Goal: Information Seeking & Learning: Learn about a topic

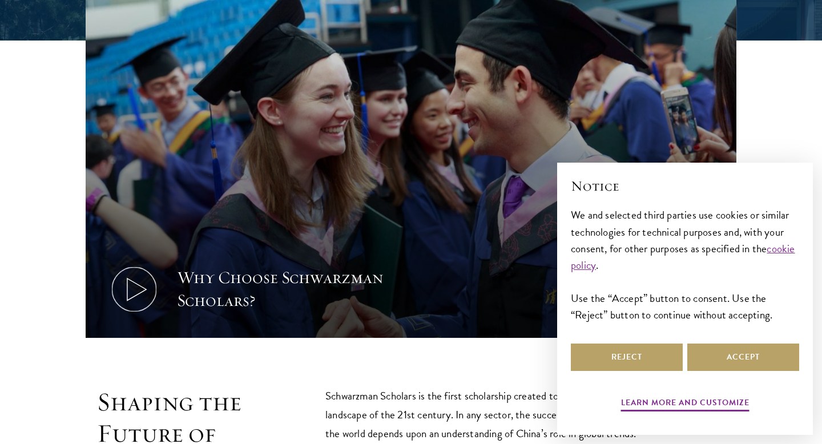
scroll to position [431, 0]
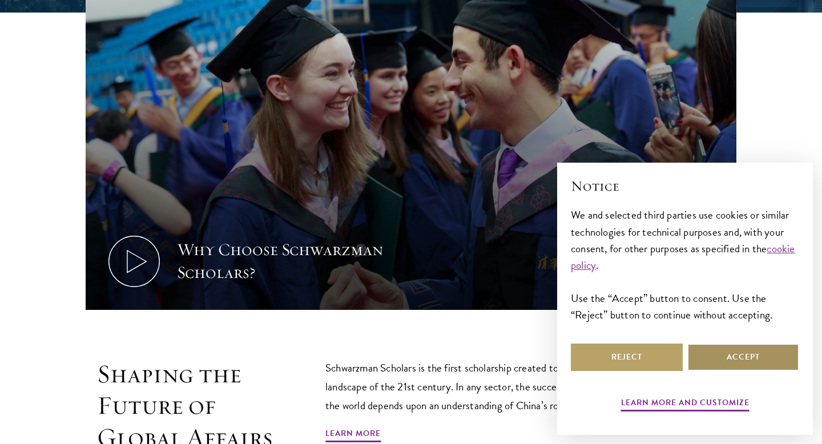
click at [716, 369] on button "Accept" at bounding box center [743, 356] width 112 height 27
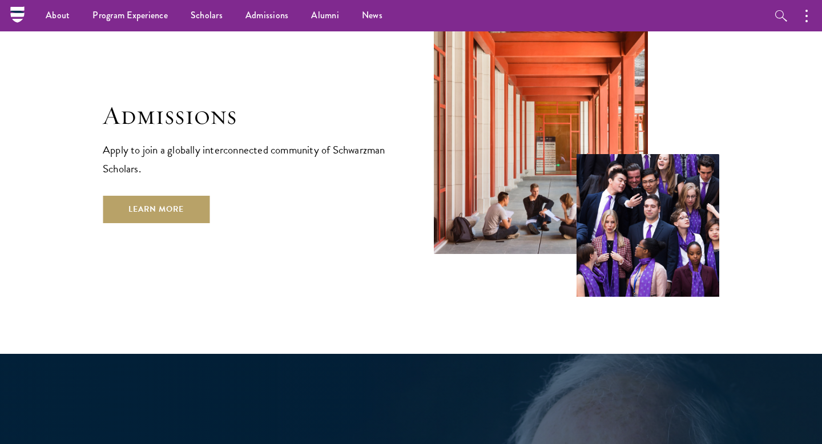
scroll to position [1896, 0]
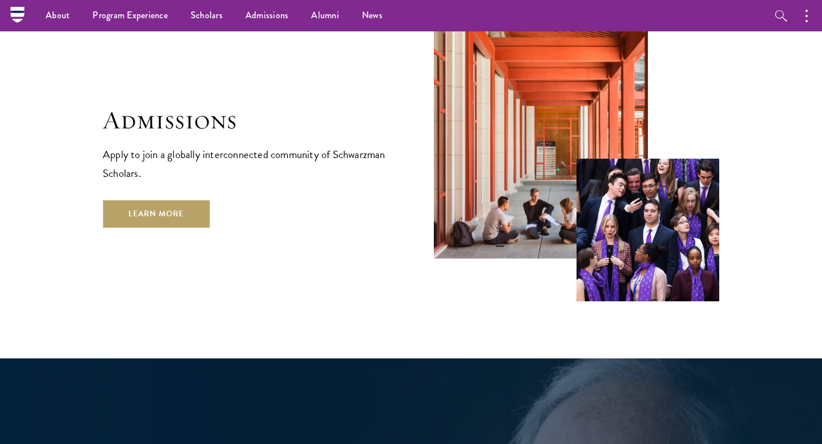
click at [627, 214] on img at bounding box center [647, 230] width 143 height 143
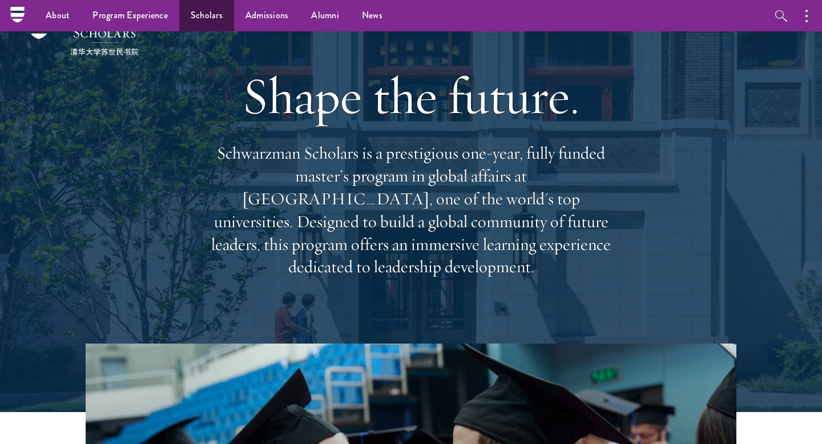
scroll to position [0, 0]
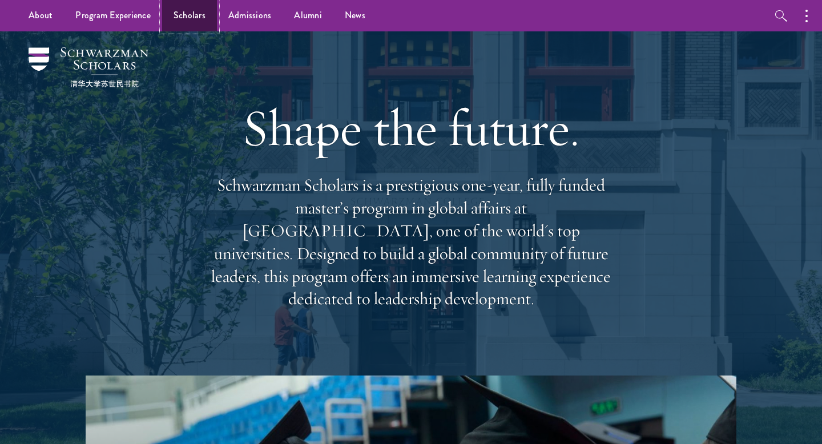
click at [183, 11] on link "Scholars" at bounding box center [189, 15] width 55 height 31
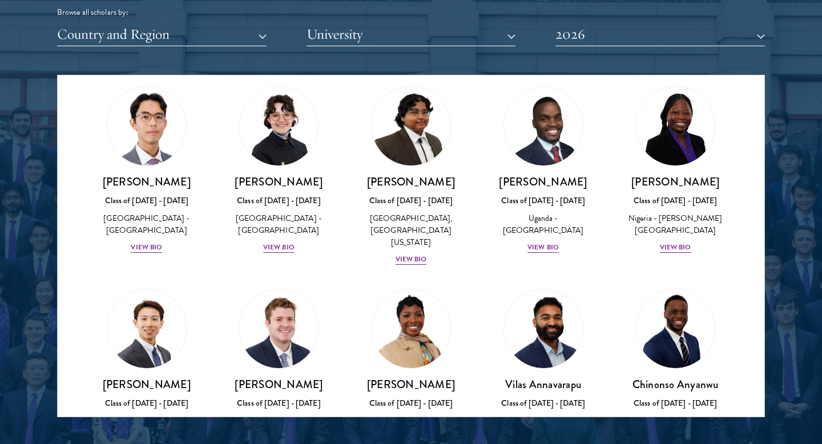
scroll to position [266, 0]
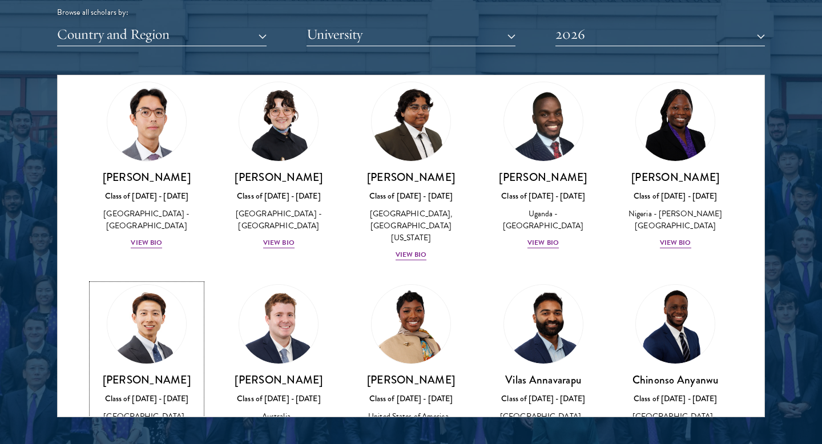
click at [156, 318] on img at bounding box center [146, 324] width 87 height 87
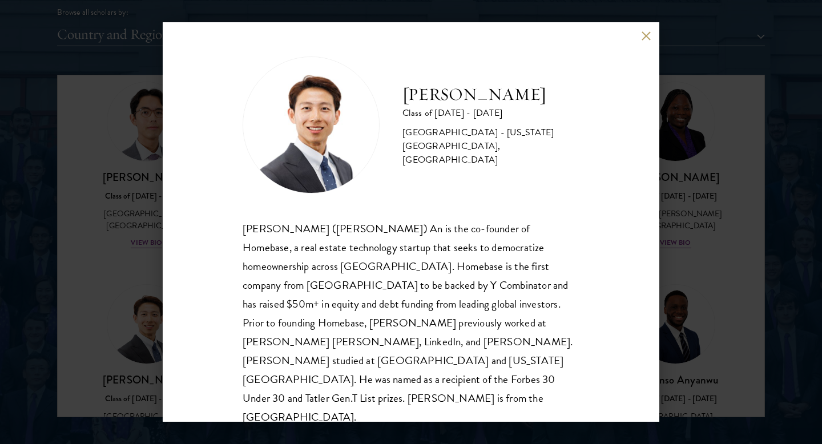
click at [308, 139] on img at bounding box center [311, 124] width 137 height 137
click at [649, 33] on button at bounding box center [646, 36] width 10 height 10
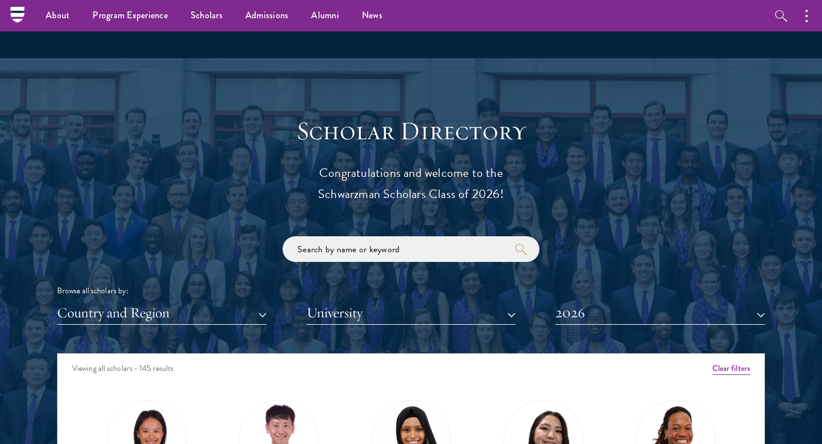
scroll to position [1070, 0]
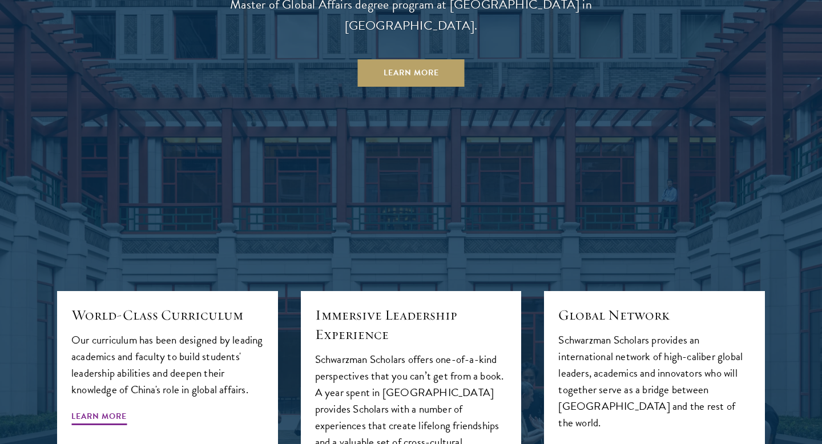
scroll to position [1269, 0]
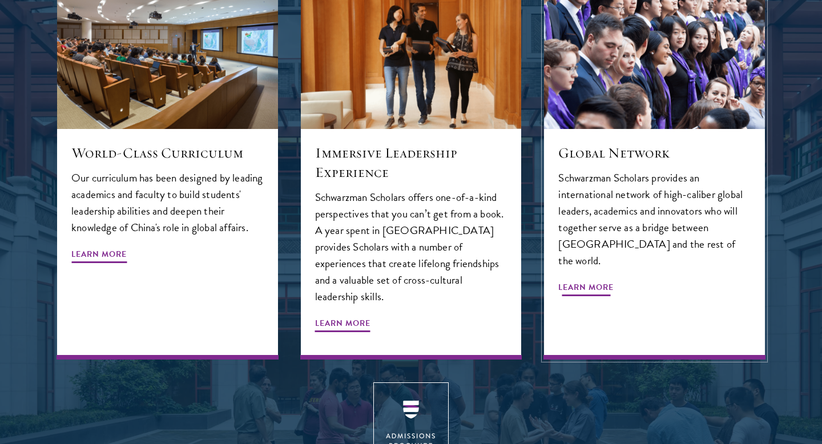
click at [664, 94] on img at bounding box center [654, 55] width 235 height 156
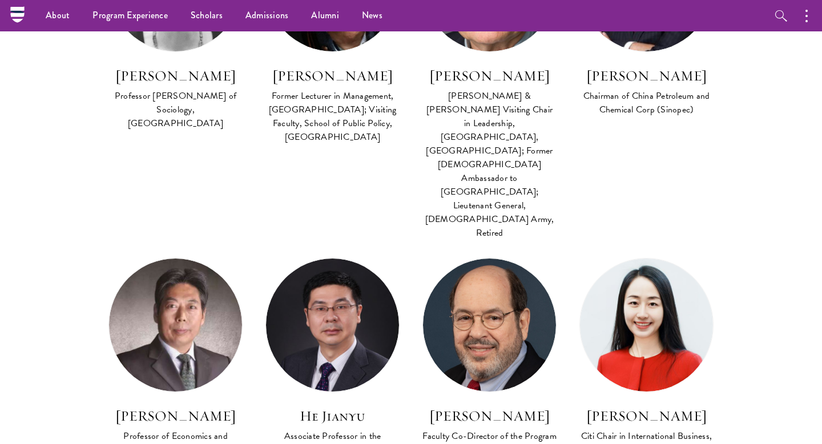
scroll to position [336, 0]
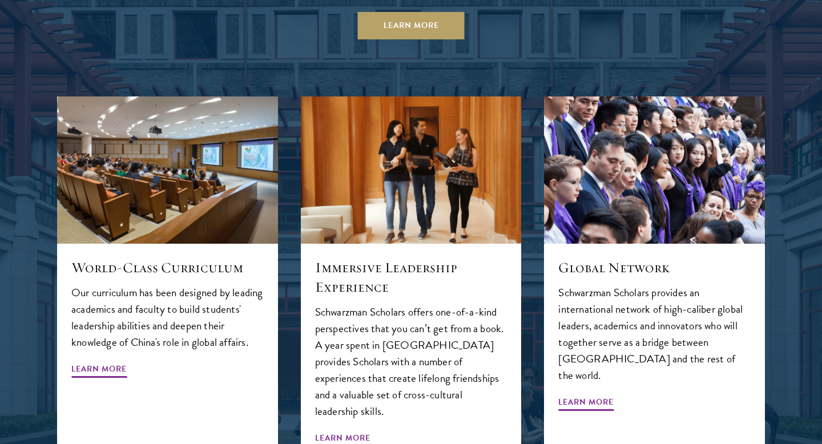
scroll to position [1196, 0]
